Goal: Task Accomplishment & Management: Manage account settings

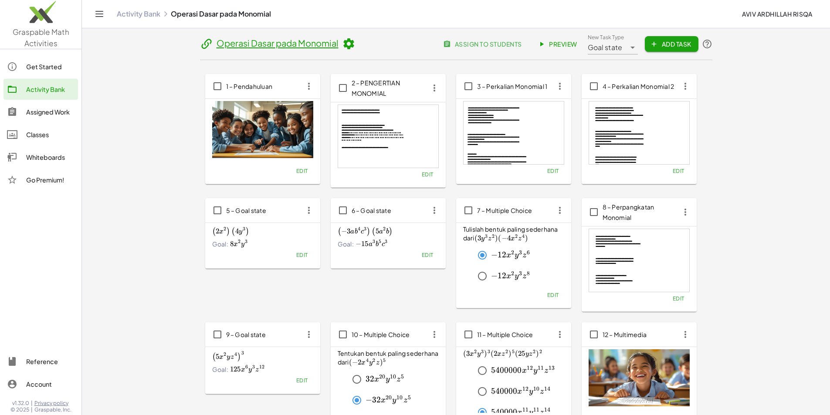
click at [48, 110] on div "Assigned Work" at bounding box center [50, 112] width 48 height 10
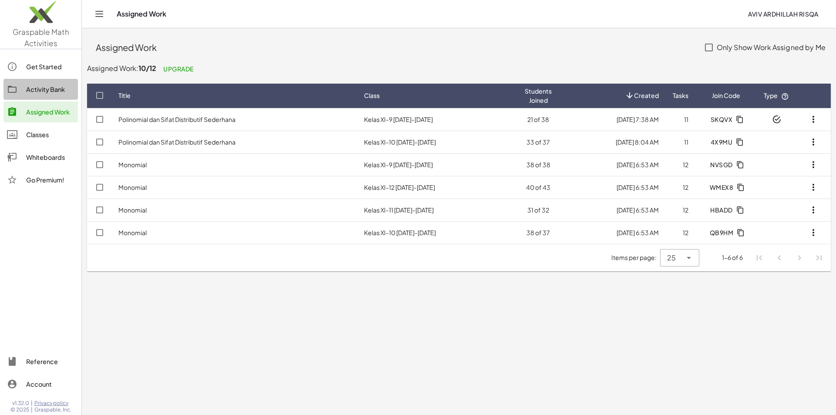
click at [44, 90] on div "Activity Bank" at bounding box center [50, 89] width 48 height 10
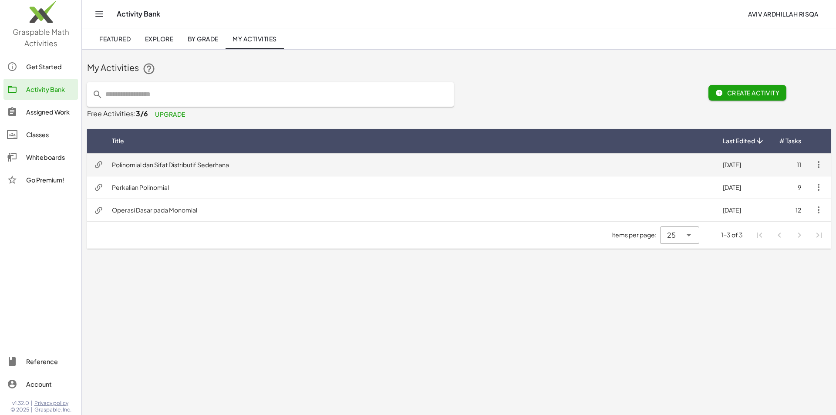
click at [159, 166] on td "Polinomial dan Sifat Distributif Sederhana" at bounding box center [410, 164] width 611 height 23
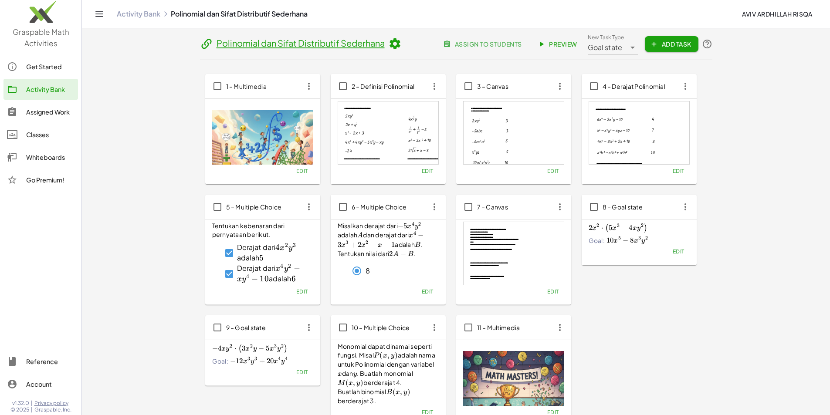
click at [528, 39] on button "assign to students" at bounding box center [483, 44] width 91 height 16
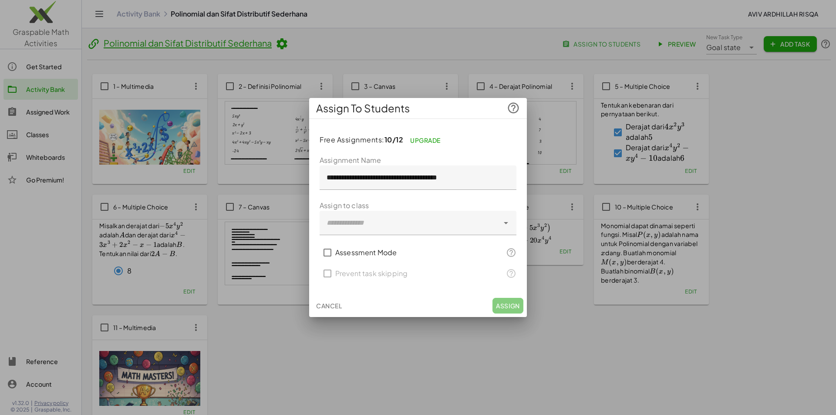
click at [381, 251] on label "Assessment Mode" at bounding box center [365, 252] width 61 height 21
click at [380, 225] on div at bounding box center [409, 223] width 179 height 24
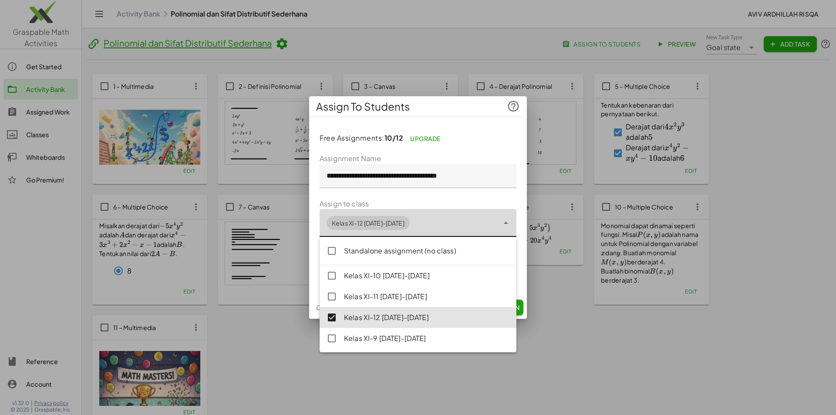
type input "**********"
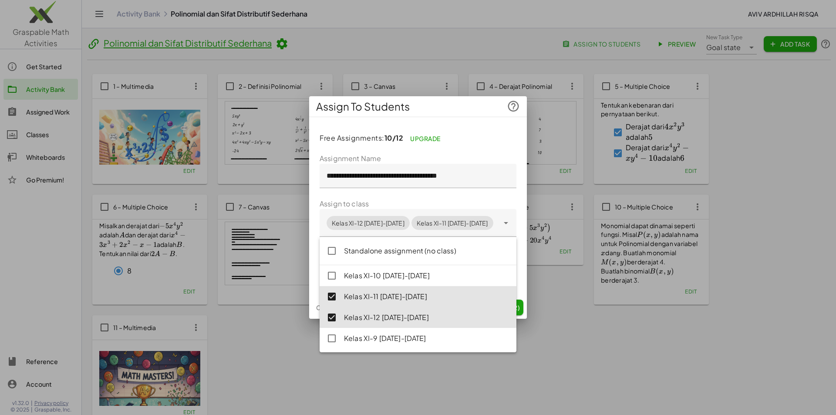
click at [465, 147] on div "**********" at bounding box center [418, 210] width 218 height 172
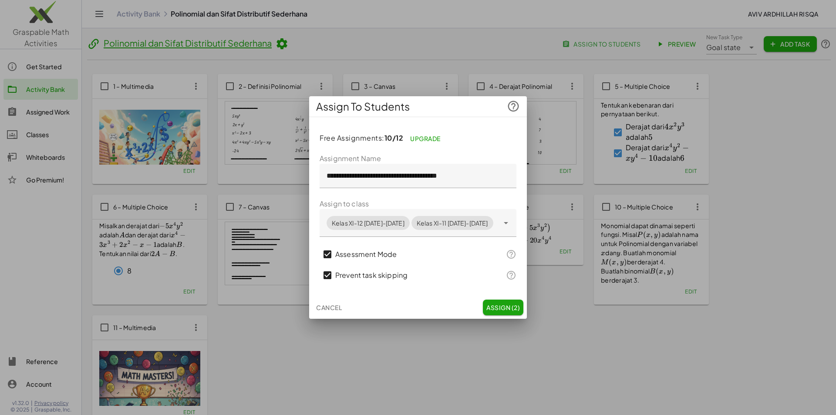
click at [487, 309] on span "Assign (2)" at bounding box center [504, 308] width 34 height 8
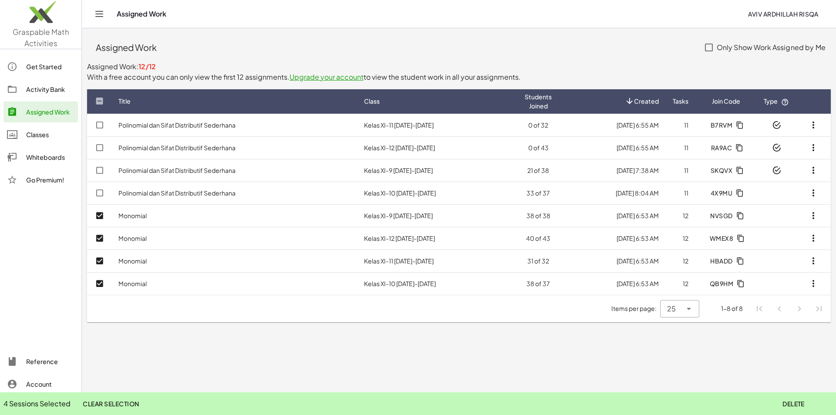
click at [799, 400] on span "Delete" at bounding box center [794, 404] width 22 height 8
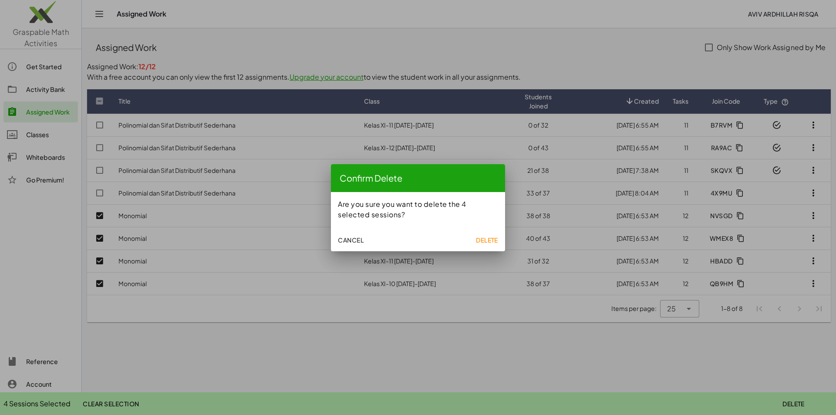
click at [490, 242] on span "Delete" at bounding box center [487, 240] width 22 height 8
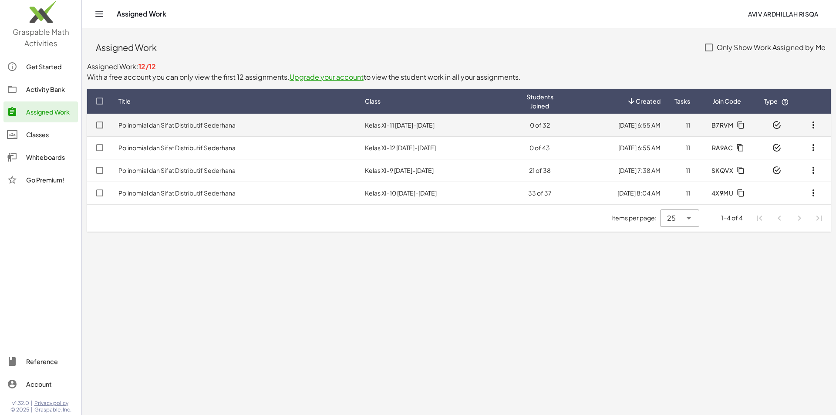
click at [174, 126] on link "Polinomial dan Sifat Distributif Sederhana" at bounding box center [176, 125] width 117 height 8
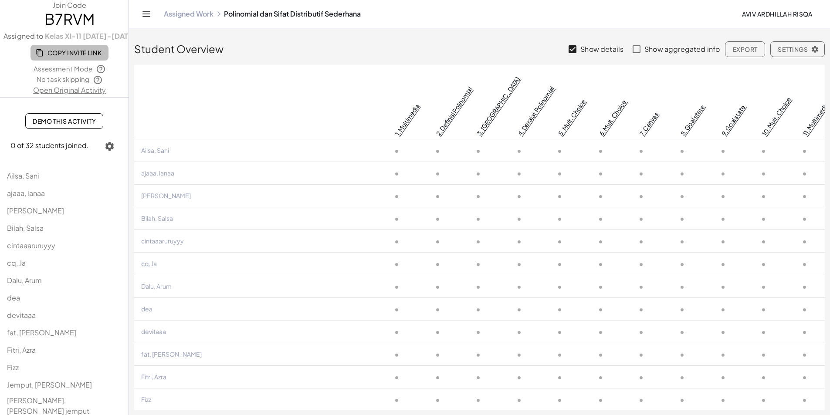
click at [62, 49] on span "Copy Invite Link" at bounding box center [69, 53] width 64 height 8
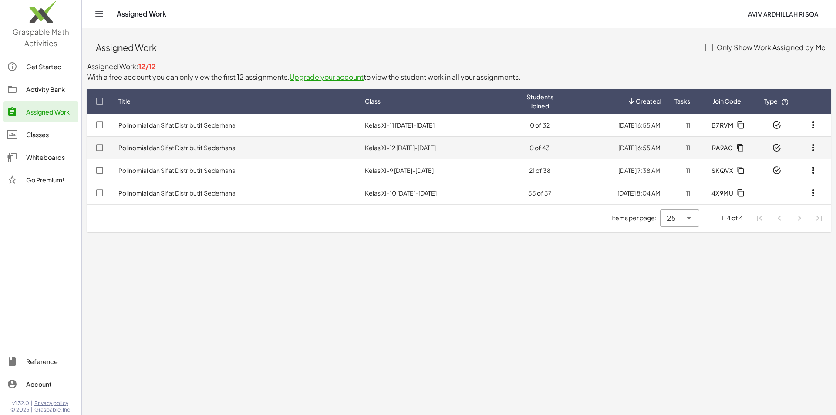
click at [212, 147] on link "Polinomial dan Sifat Distributif Sederhana" at bounding box center [176, 148] width 117 height 8
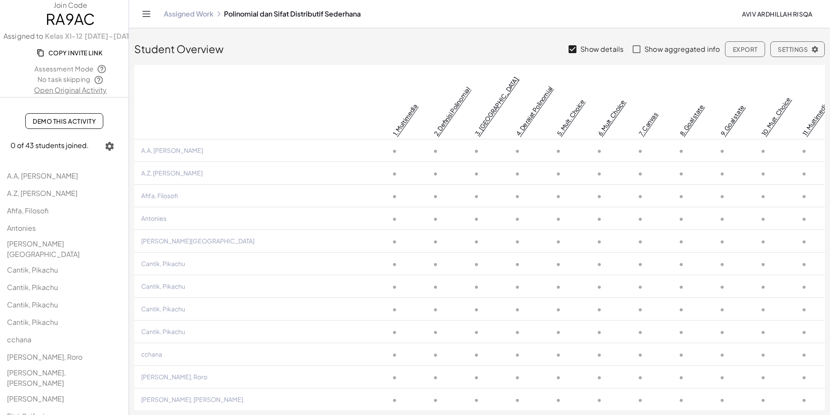
click at [63, 52] on span "Copy Invite Link" at bounding box center [70, 53] width 64 height 8
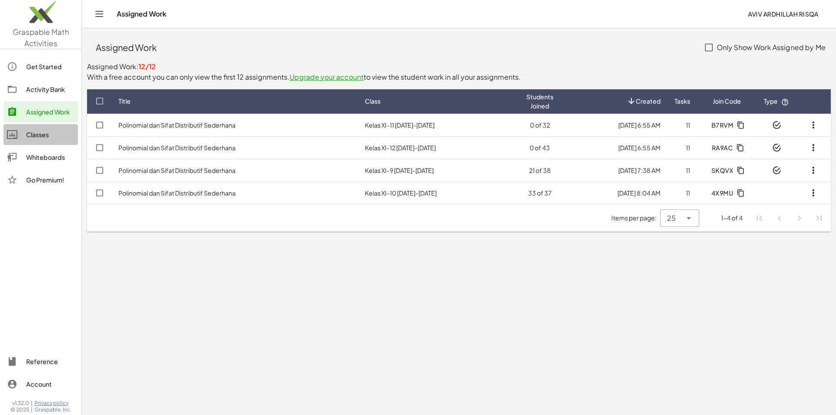
click at [43, 132] on div "Classes" at bounding box center [50, 134] width 48 height 10
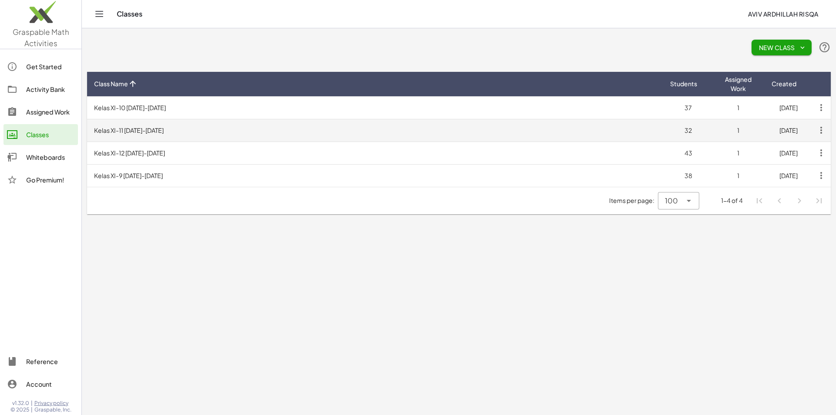
click at [130, 127] on td "Kelas XI-11 [DATE]-[DATE]" at bounding box center [375, 130] width 576 height 23
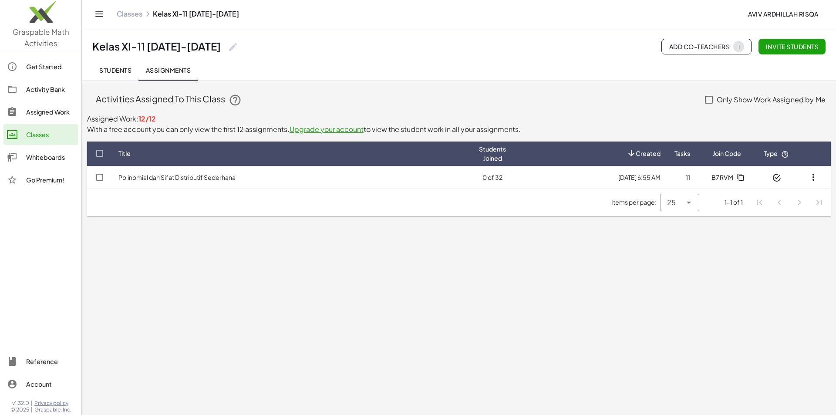
click at [47, 85] on div "Activity Bank" at bounding box center [50, 89] width 48 height 10
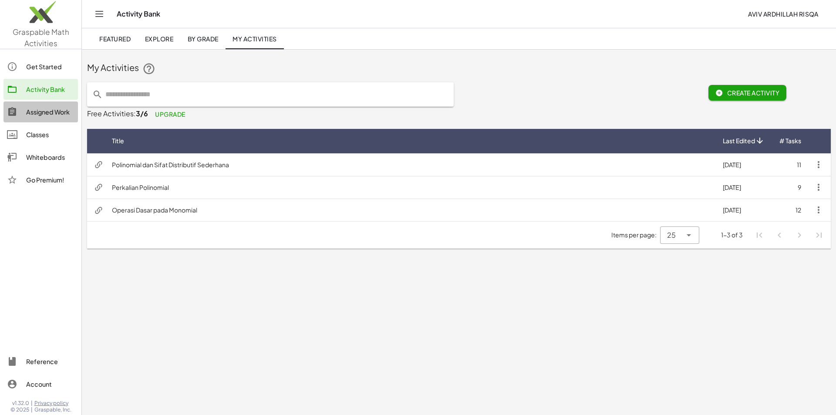
click at [38, 114] on div "Assigned Work" at bounding box center [50, 112] width 48 height 10
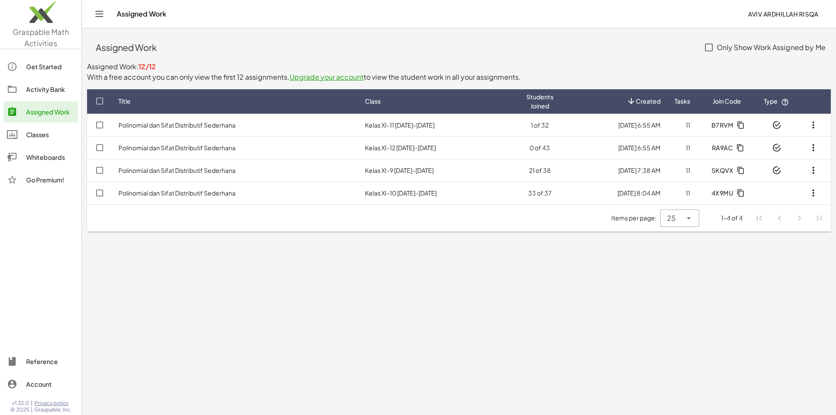
click at [37, 88] on div "Activity Bank" at bounding box center [50, 89] width 48 height 10
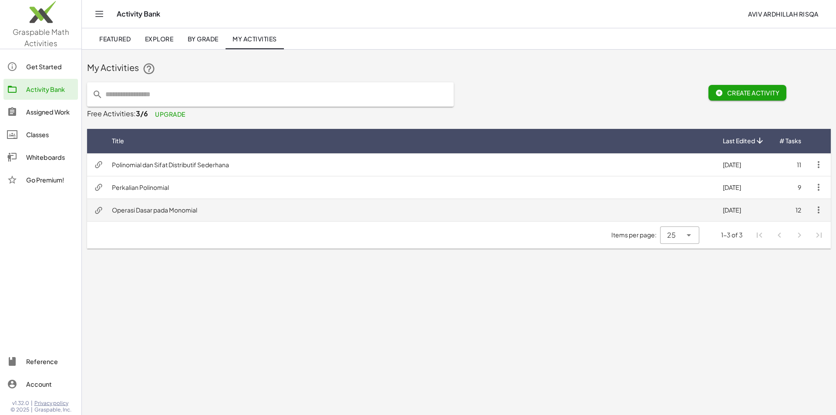
click at [163, 210] on td "Operasi Dasar pada Monomial" at bounding box center [410, 210] width 611 height 23
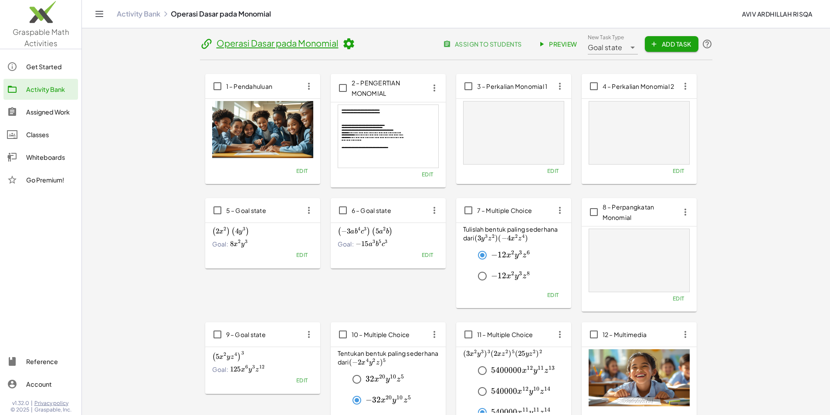
click at [528, 51] on button "assign to students" at bounding box center [483, 44] width 91 height 16
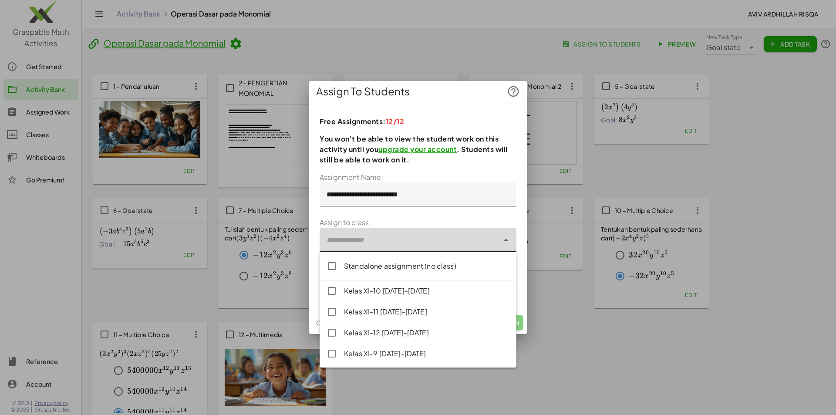
click at [420, 244] on div at bounding box center [409, 240] width 179 height 24
drag, startPoint x: 398, startPoint y: 284, endPoint x: 397, endPoint y: 295, distance: 11.4
click at [398, 285] on div "Kelas XI-10 [DATE]-[DATE]" at bounding box center [418, 291] width 197 height 21
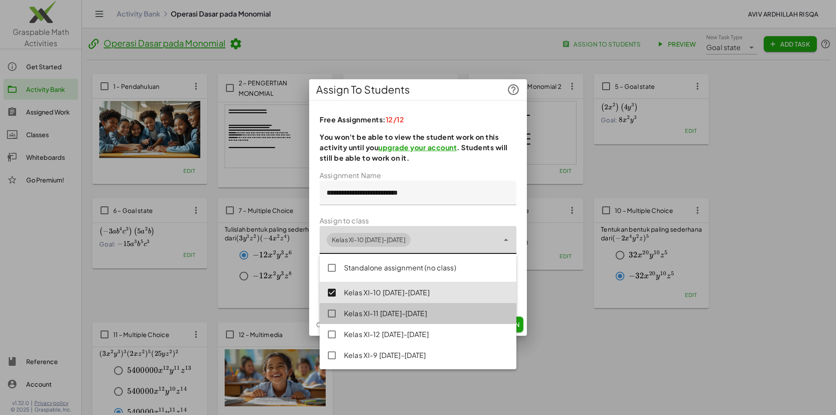
click at [392, 307] on div "Kelas XI-11 [DATE]-[DATE]" at bounding box center [418, 313] width 197 height 21
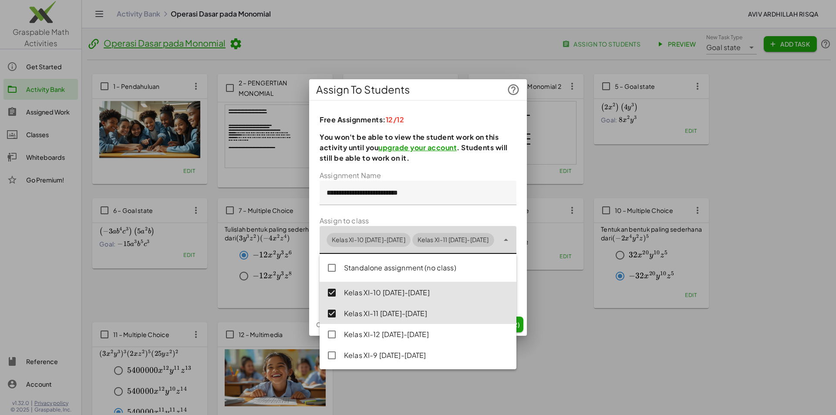
click at [390, 332] on div "Kelas XI-12 [DATE]-[DATE]" at bounding box center [427, 334] width 166 height 10
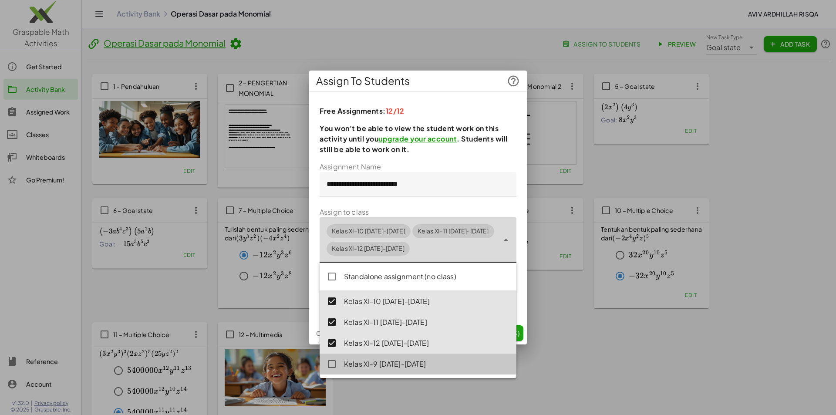
click at [386, 362] on div "Kelas XI-9 [DATE]-[DATE]" at bounding box center [427, 364] width 166 height 10
type input "**********"
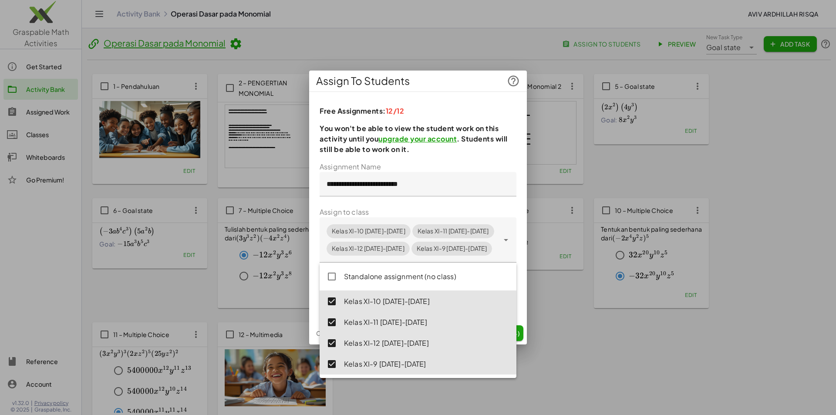
click at [476, 162] on form "**********" at bounding box center [418, 237] width 197 height 150
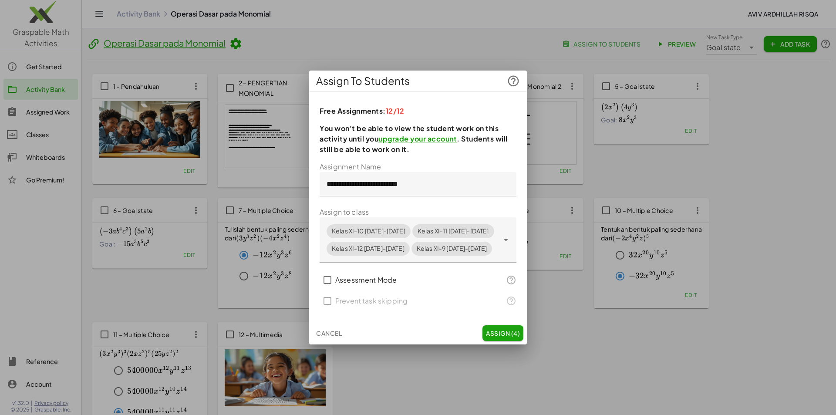
click at [368, 283] on label "Assessment Mode" at bounding box center [365, 280] width 61 height 21
click at [340, 304] on label "Prevent task skipping" at bounding box center [371, 301] width 72 height 21
click at [519, 329] on span "Assign (4)" at bounding box center [503, 333] width 34 height 8
